Goal: Task Accomplishment & Management: Complete application form

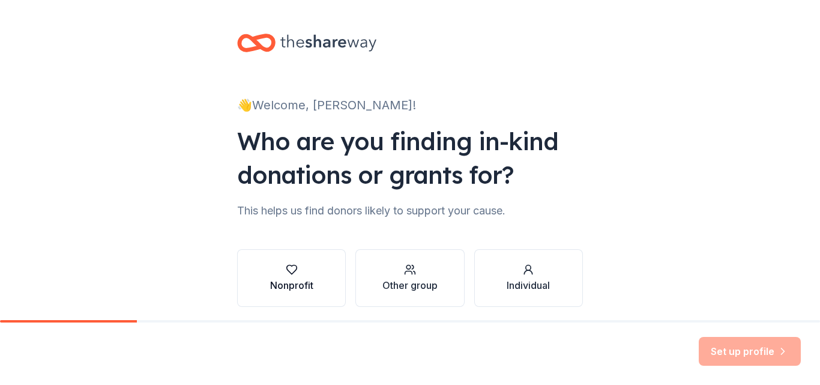
click at [284, 277] on div "Nonprofit" at bounding box center [291, 277] width 43 height 29
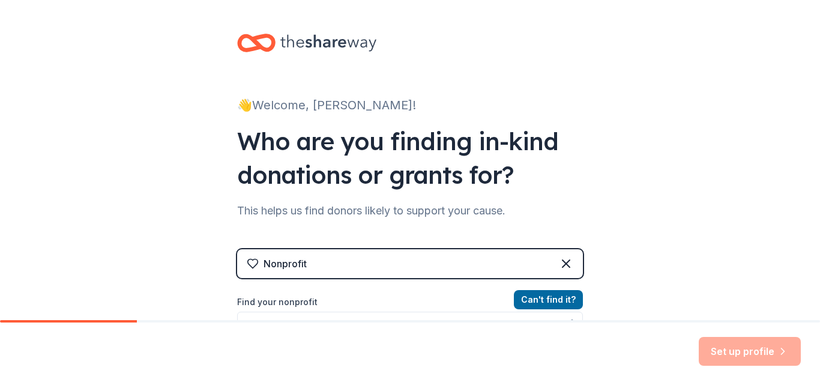
click at [308, 302] on label "Find your nonprofit" at bounding box center [410, 302] width 346 height 14
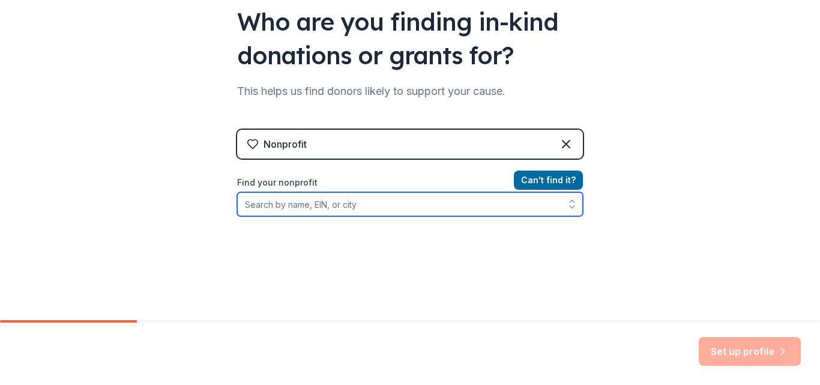
scroll to position [120, 0]
type input "Big Apple Greeter"
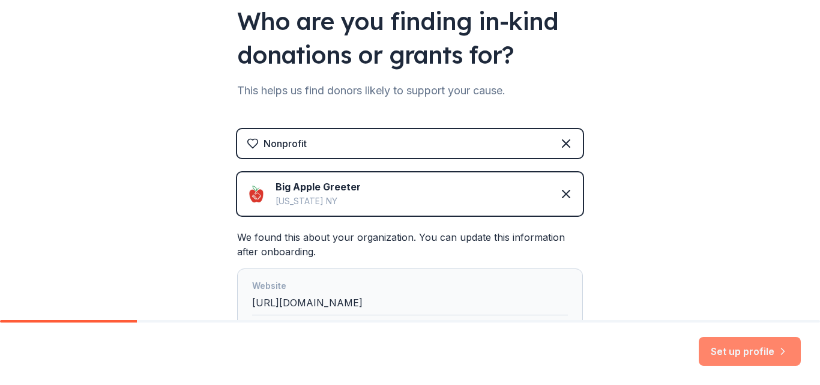
click at [743, 350] on button "Set up profile" at bounding box center [749, 351] width 102 height 29
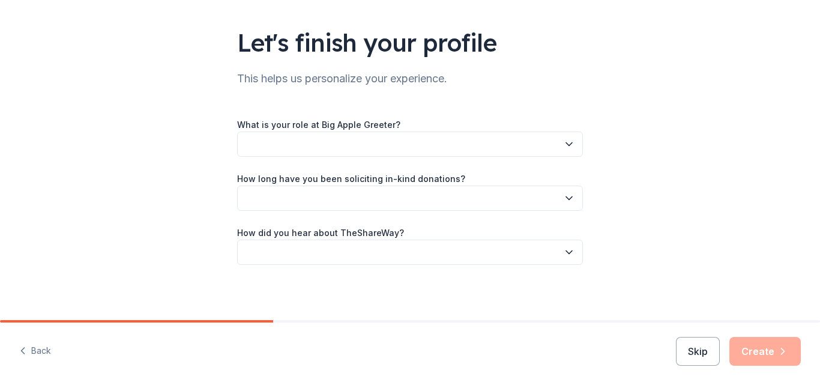
scroll to position [72, 0]
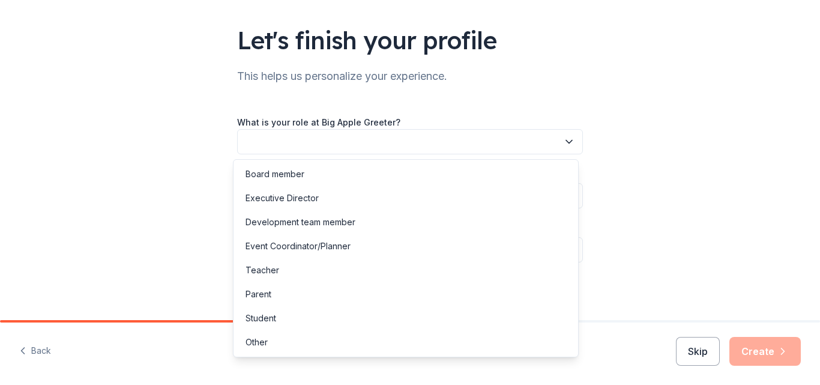
click at [566, 136] on icon "button" at bounding box center [569, 142] width 12 height 12
click at [337, 219] on div "Development team member" at bounding box center [300, 222] width 110 height 14
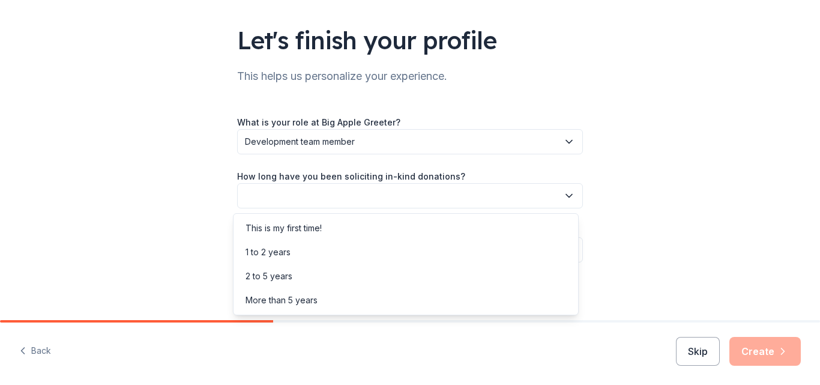
click at [563, 196] on icon "button" at bounding box center [569, 196] width 12 height 12
click at [302, 296] on div "More than 5 years" at bounding box center [281, 300] width 72 height 14
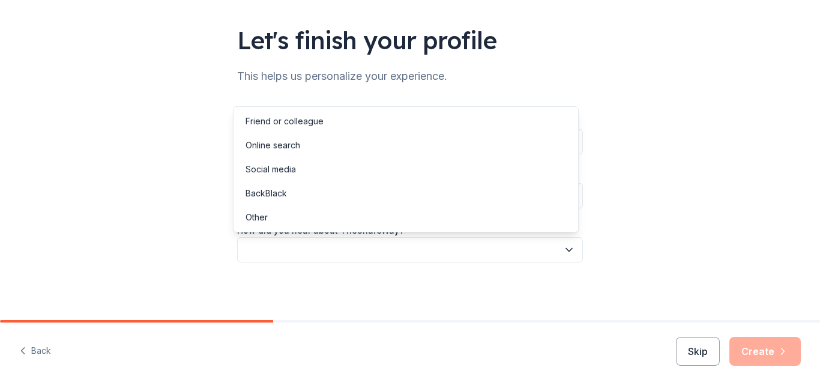
click at [564, 248] on icon "button" at bounding box center [569, 250] width 12 height 12
click at [286, 143] on div "Online search" at bounding box center [272, 145] width 55 height 14
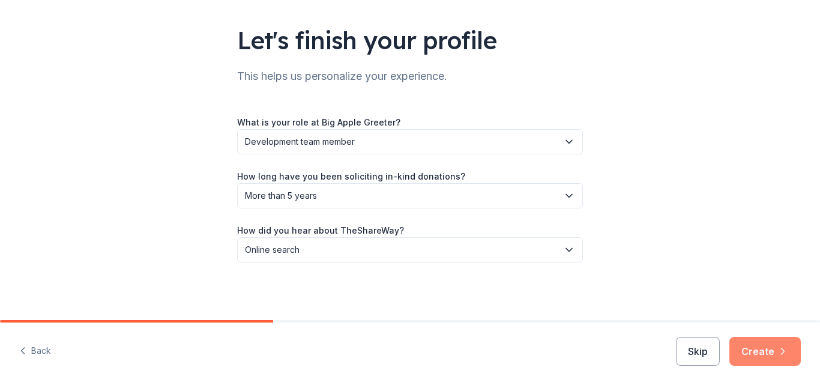
click at [767, 348] on button "Create" at bounding box center [764, 351] width 71 height 29
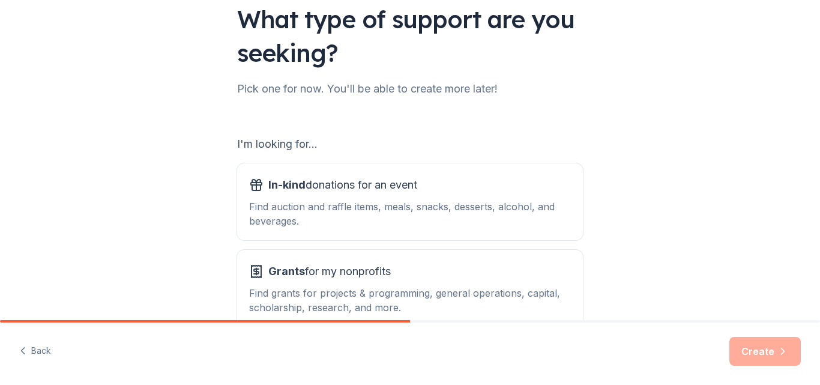
scroll to position [120, 0]
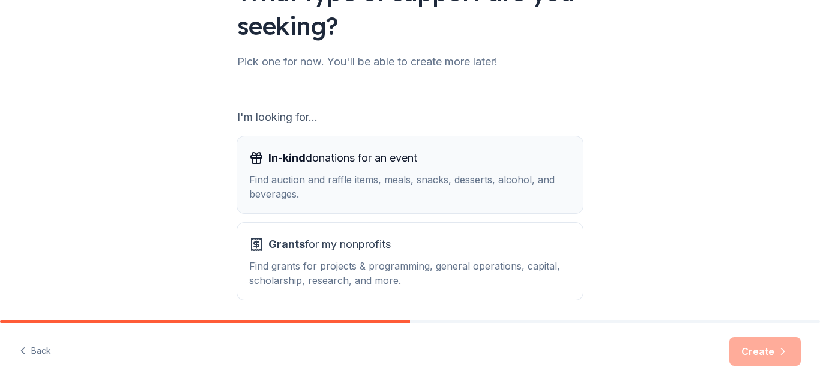
click at [398, 159] on span "In-kind donations for an event" at bounding box center [342, 157] width 149 height 19
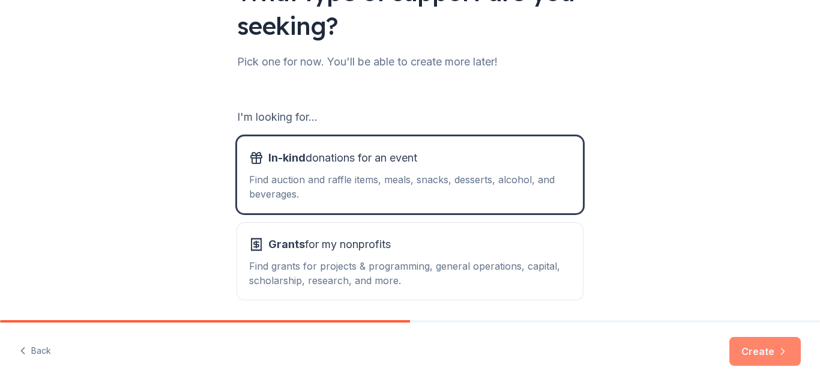
click at [761, 350] on button "Create" at bounding box center [764, 351] width 71 height 29
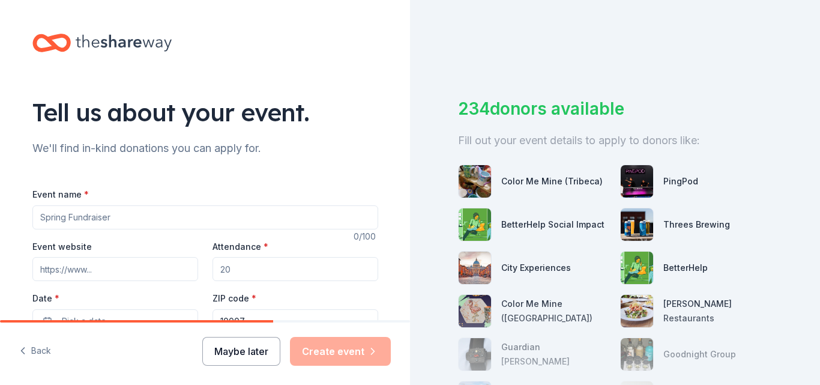
click at [245, 347] on button "Maybe later" at bounding box center [241, 351] width 78 height 29
